Goal: Task Accomplishment & Management: Manage account settings

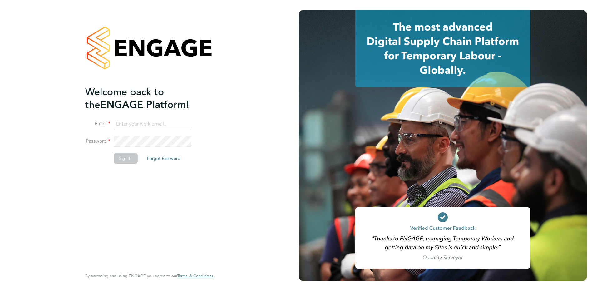
type input "garymcevatt@legacie.co.uk"
click at [123, 160] on button "Sign In" at bounding box center [126, 158] width 24 height 10
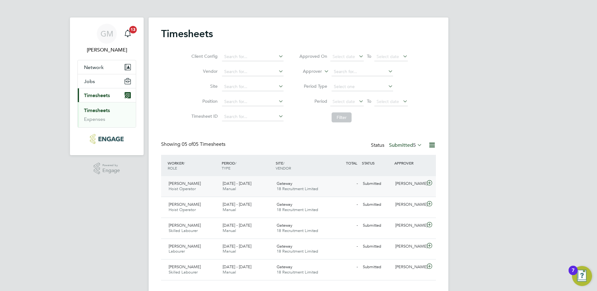
click at [255, 187] on div "25 - 31 Aug 2025 Manual" at bounding box center [247, 187] width 54 height 16
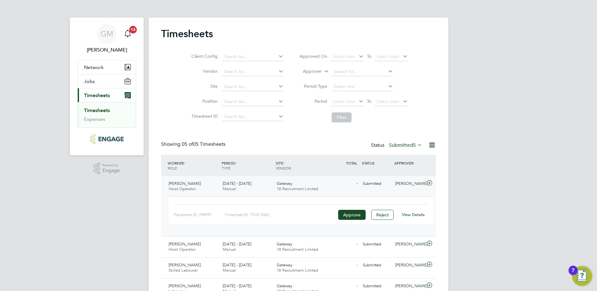
click at [414, 214] on link "View Details" at bounding box center [413, 214] width 23 height 5
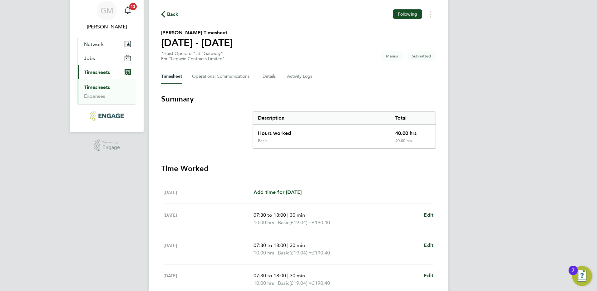
scroll to position [62, 0]
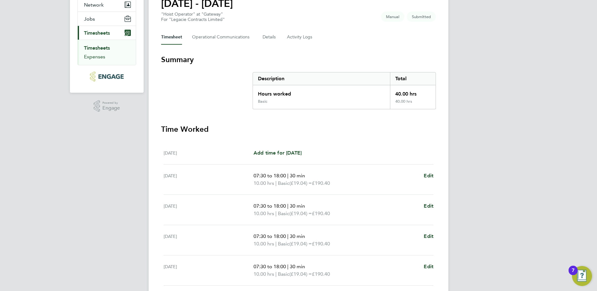
click at [102, 56] on link "Expenses" at bounding box center [94, 57] width 21 height 6
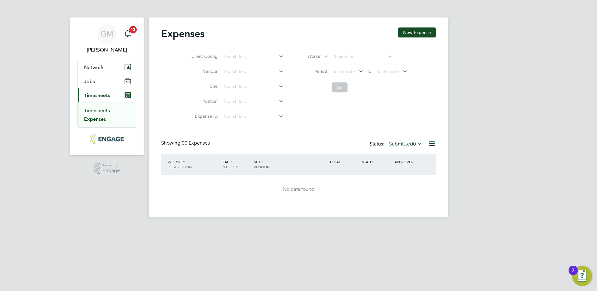
click at [101, 111] on link "Timesheets" at bounding box center [97, 110] width 26 height 6
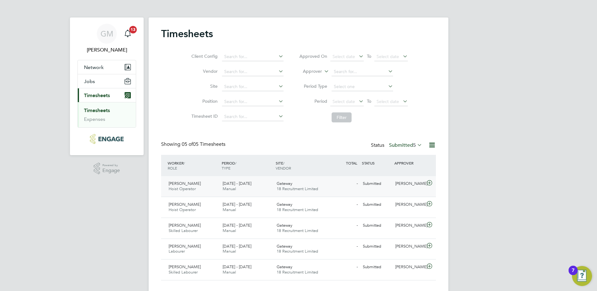
click at [346, 188] on div "- Submitted" at bounding box center [344, 184] width 32 height 10
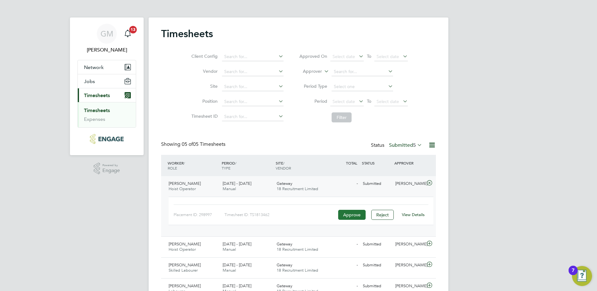
click at [354, 213] on button "Approve" at bounding box center [351, 215] width 27 height 10
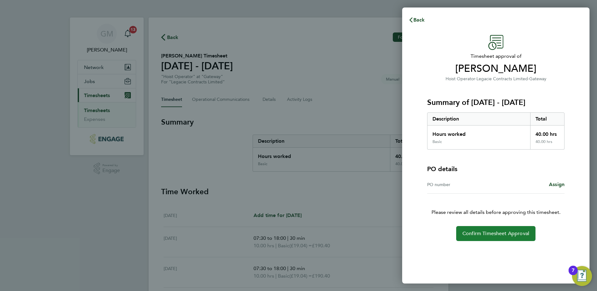
click at [513, 232] on span "Confirm Timesheet Approval" at bounding box center [496, 234] width 67 height 6
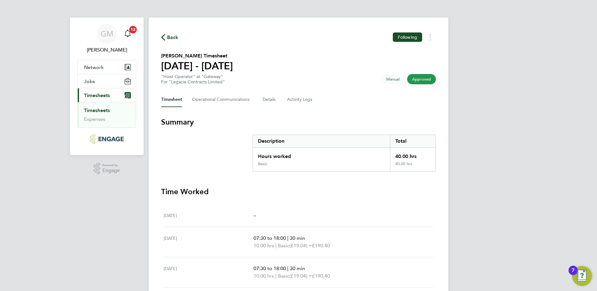
click at [97, 110] on link "Timesheets" at bounding box center [97, 110] width 26 height 6
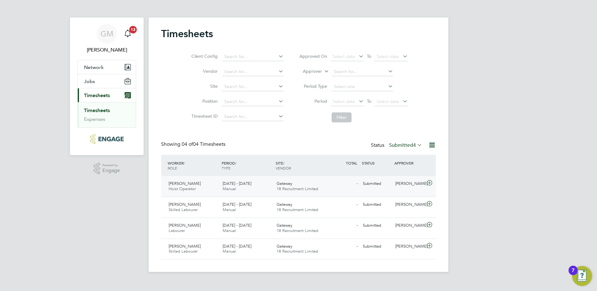
click at [198, 188] on div "Jason Lawerence Hoist Operator 25 - 31 Aug 2025" at bounding box center [193, 187] width 54 height 16
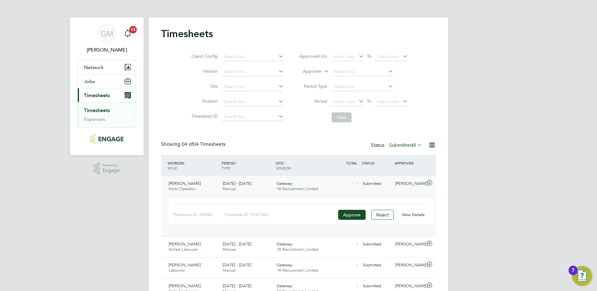
click at [421, 217] on link "View Details" at bounding box center [413, 214] width 23 height 5
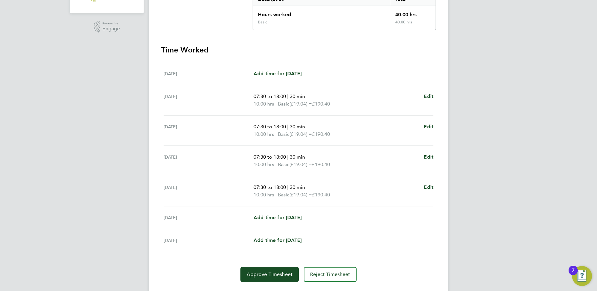
scroll to position [158, 0]
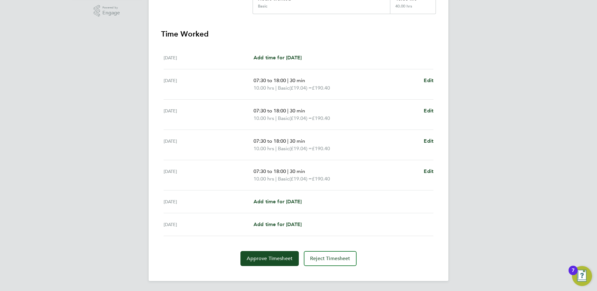
click at [268, 249] on section "Time Worked Mon 25 Aug Add time for Mon 25 Aug Add time for Mon 25 Aug Tue 26 A…" at bounding box center [298, 147] width 275 height 237
click at [267, 255] on button "Approve Timesheet" at bounding box center [270, 258] width 58 height 15
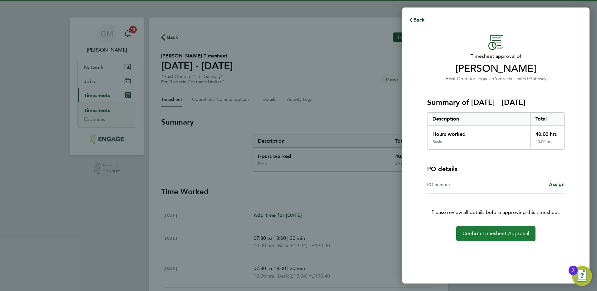
click at [529, 239] on button "Confirm Timesheet Approval" at bounding box center [495, 233] width 79 height 15
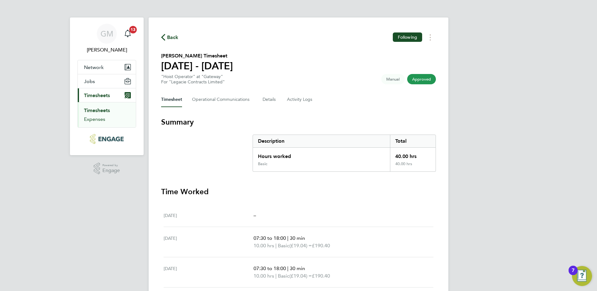
click at [100, 118] on link "Expenses" at bounding box center [94, 119] width 21 height 6
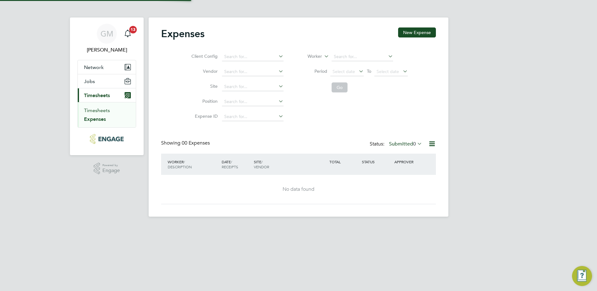
click at [101, 112] on link "Timesheets" at bounding box center [97, 110] width 26 height 6
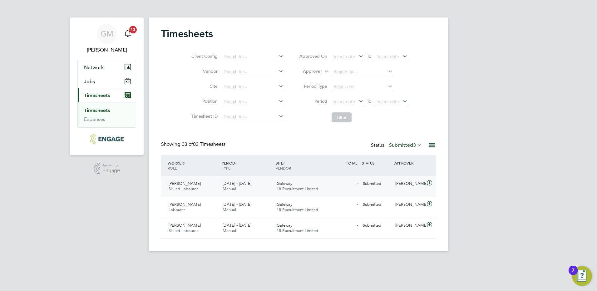
click at [261, 190] on div "25 - 31 Aug 2025 Manual" at bounding box center [247, 187] width 54 height 16
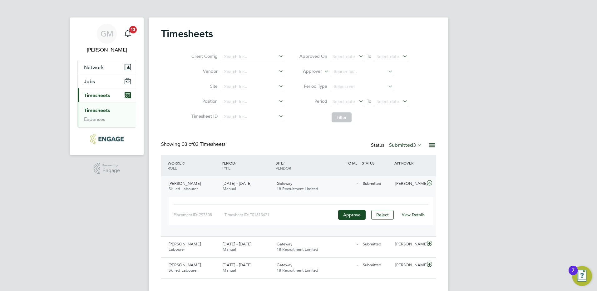
click at [410, 215] on link "View Details" at bounding box center [413, 214] width 23 height 5
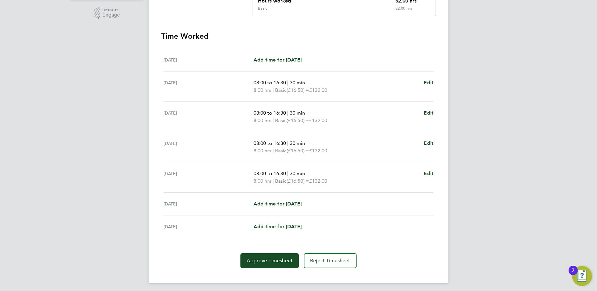
scroll to position [158, 0]
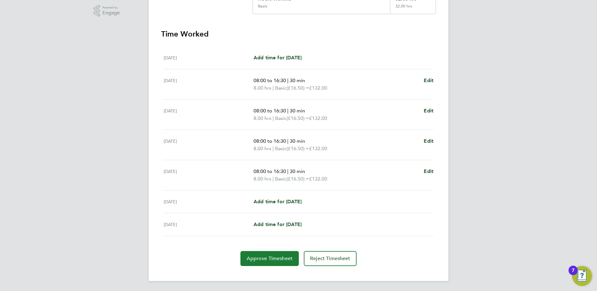
click at [276, 258] on span "Approve Timesheet" at bounding box center [270, 259] width 46 height 6
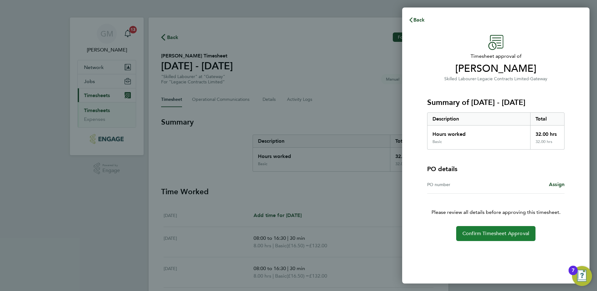
click at [499, 231] on span "Confirm Timesheet Approval" at bounding box center [496, 234] width 67 height 6
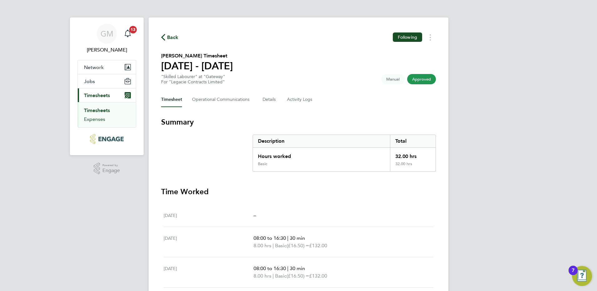
click at [99, 117] on link "Expenses" at bounding box center [94, 119] width 21 height 6
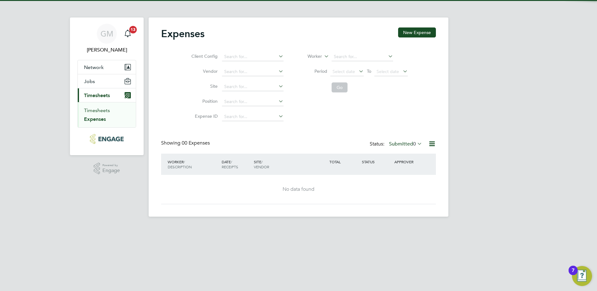
click at [102, 109] on link "Timesheets" at bounding box center [97, 110] width 26 height 6
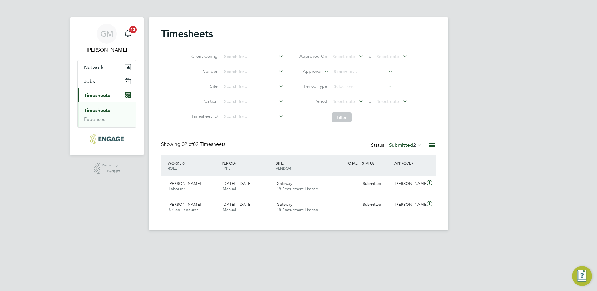
scroll to position [16, 54]
click at [244, 185] on span "[DATE] - [DATE]" at bounding box center [237, 183] width 29 height 5
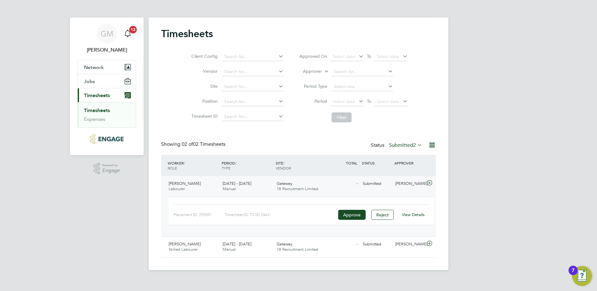
click at [416, 216] on link "View Details" at bounding box center [413, 214] width 23 height 5
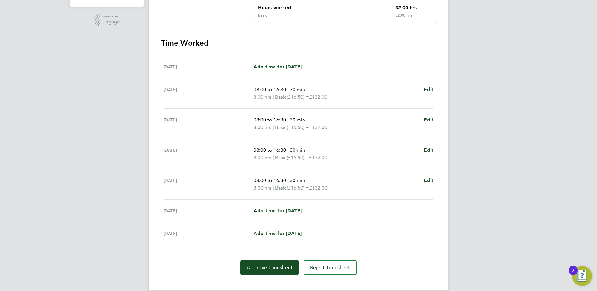
scroll to position [158, 0]
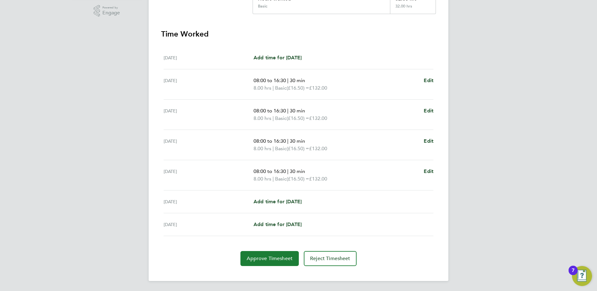
click at [277, 255] on button "Approve Timesheet" at bounding box center [270, 258] width 58 height 15
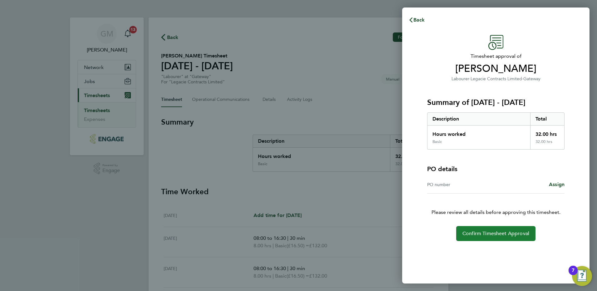
click at [484, 236] on span "Confirm Timesheet Approval" at bounding box center [496, 234] width 67 height 6
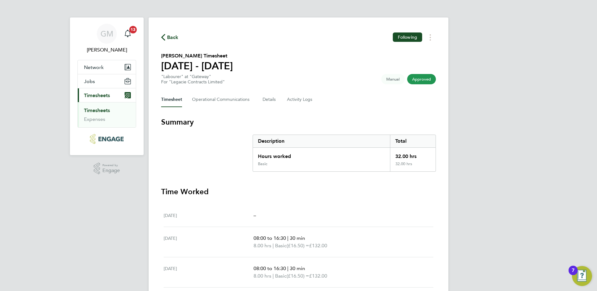
click at [98, 110] on link "Timesheets" at bounding box center [97, 110] width 26 height 6
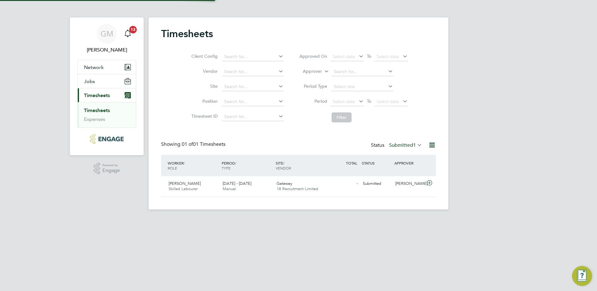
scroll to position [16, 54]
click at [234, 184] on span "[DATE] - [DATE]" at bounding box center [237, 183] width 29 height 5
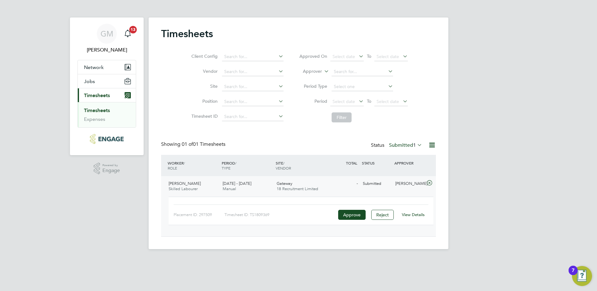
click at [413, 216] on link "View Details" at bounding box center [413, 214] width 23 height 5
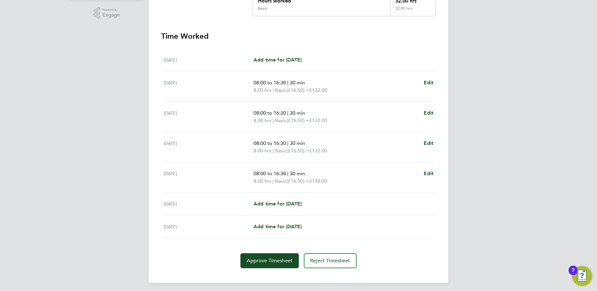
scroll to position [158, 0]
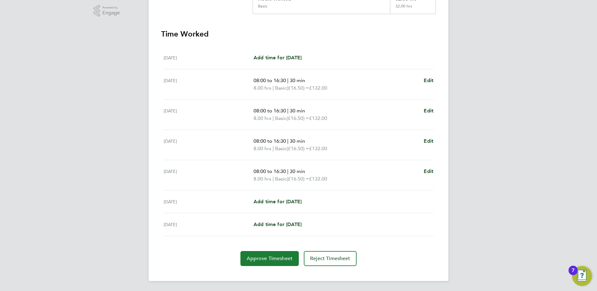
click at [279, 260] on span "Approve Timesheet" at bounding box center [270, 259] width 46 height 6
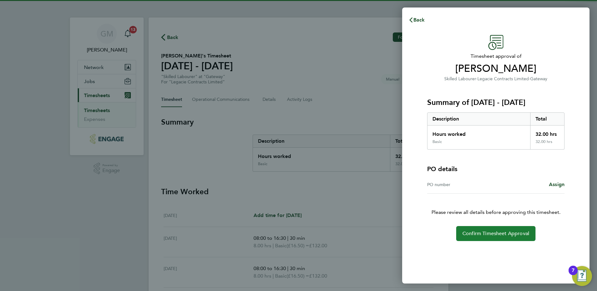
click at [484, 237] on button "Confirm Timesheet Approval" at bounding box center [495, 233] width 79 height 15
